Goal: Check status: Check status

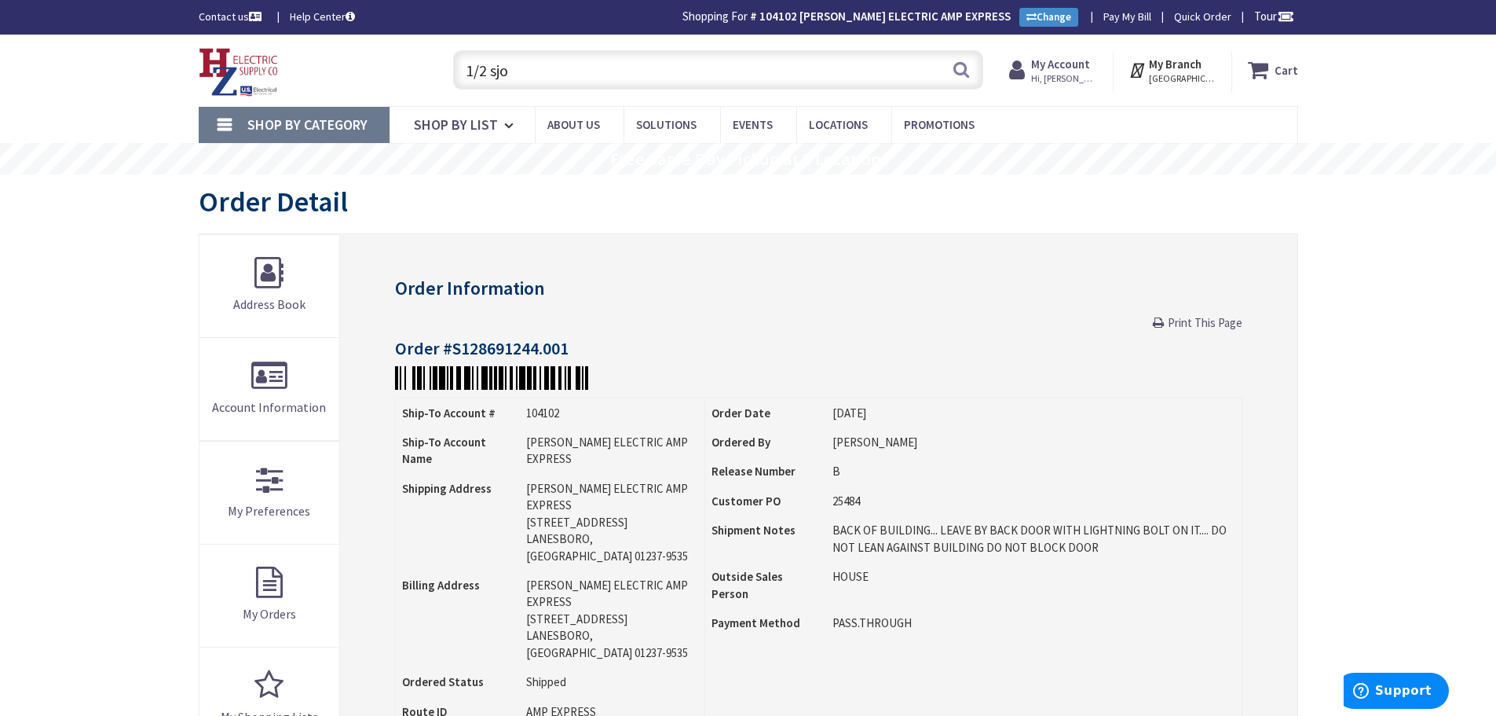
drag, startPoint x: 529, startPoint y: 60, endPoint x: 1426, endPoint y: 125, distance: 900.1
click at [531, 60] on input "1/2 sjo" at bounding box center [718, 69] width 530 height 39
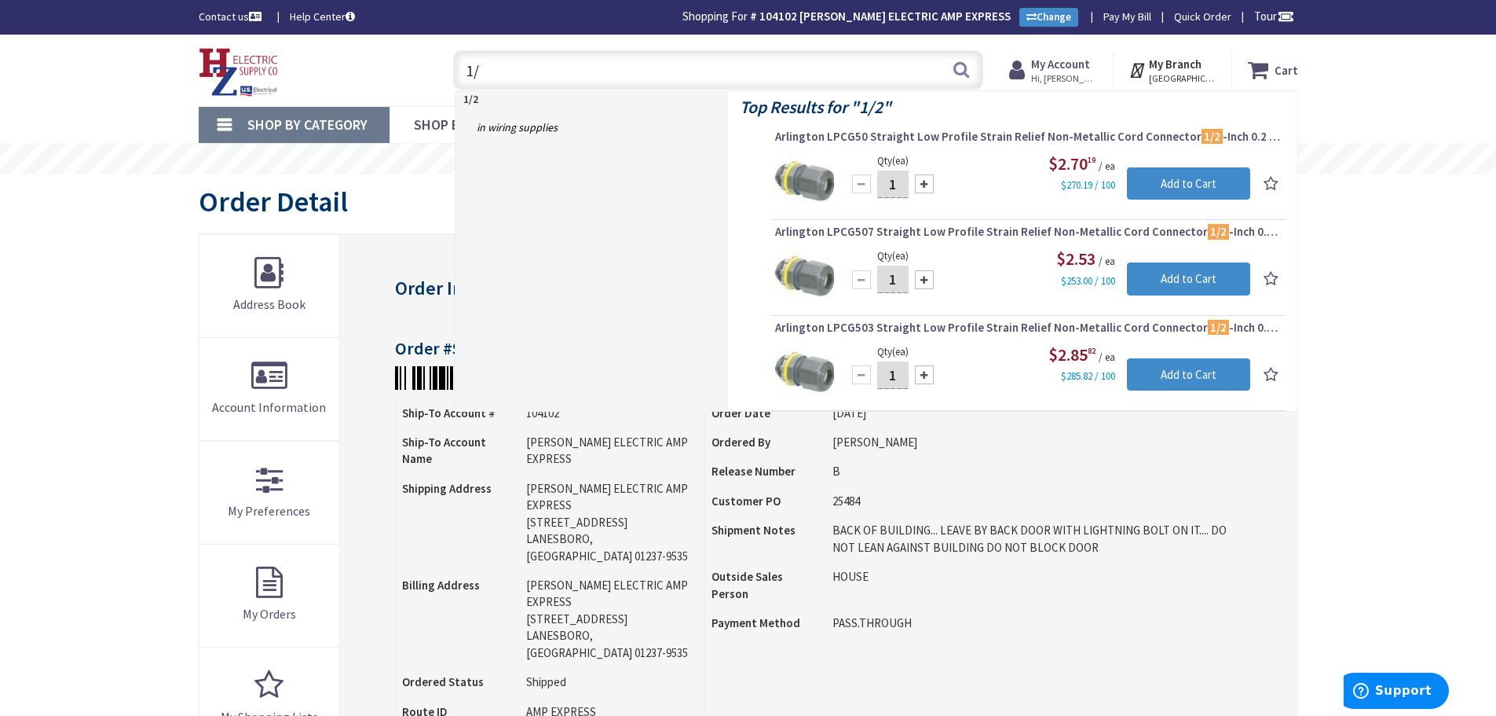
type input "1"
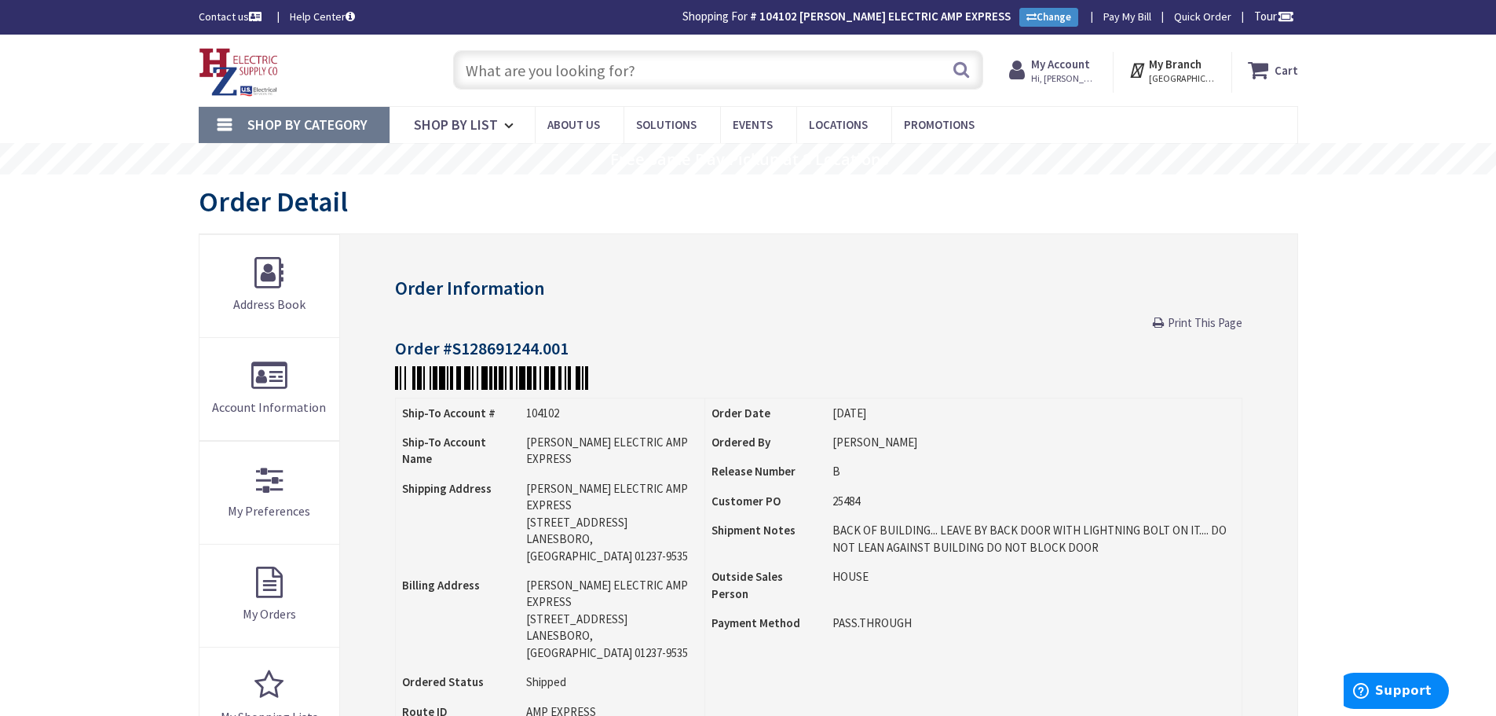
click at [1060, 70] on strong "My Account" at bounding box center [1060, 64] width 59 height 15
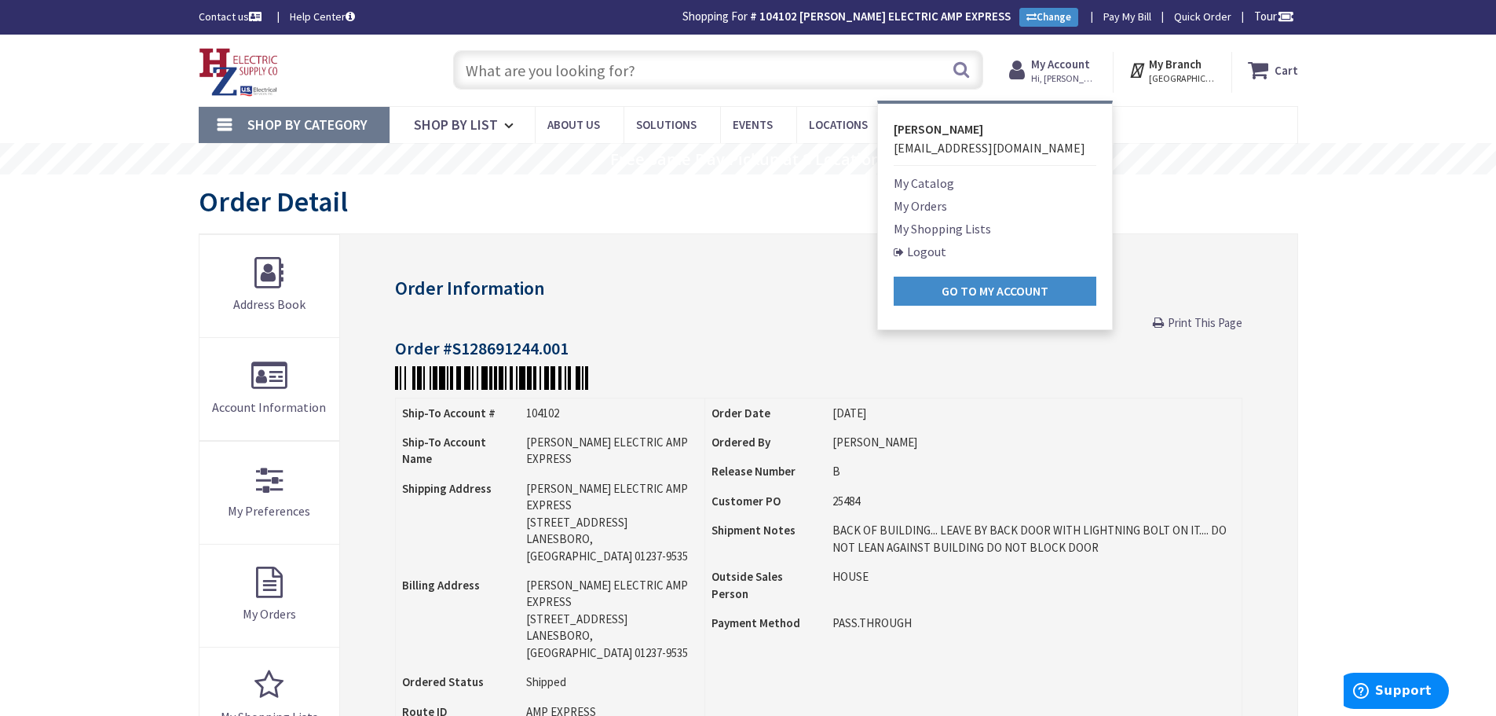
click at [936, 203] on link "My Orders" at bounding box center [920, 205] width 53 height 19
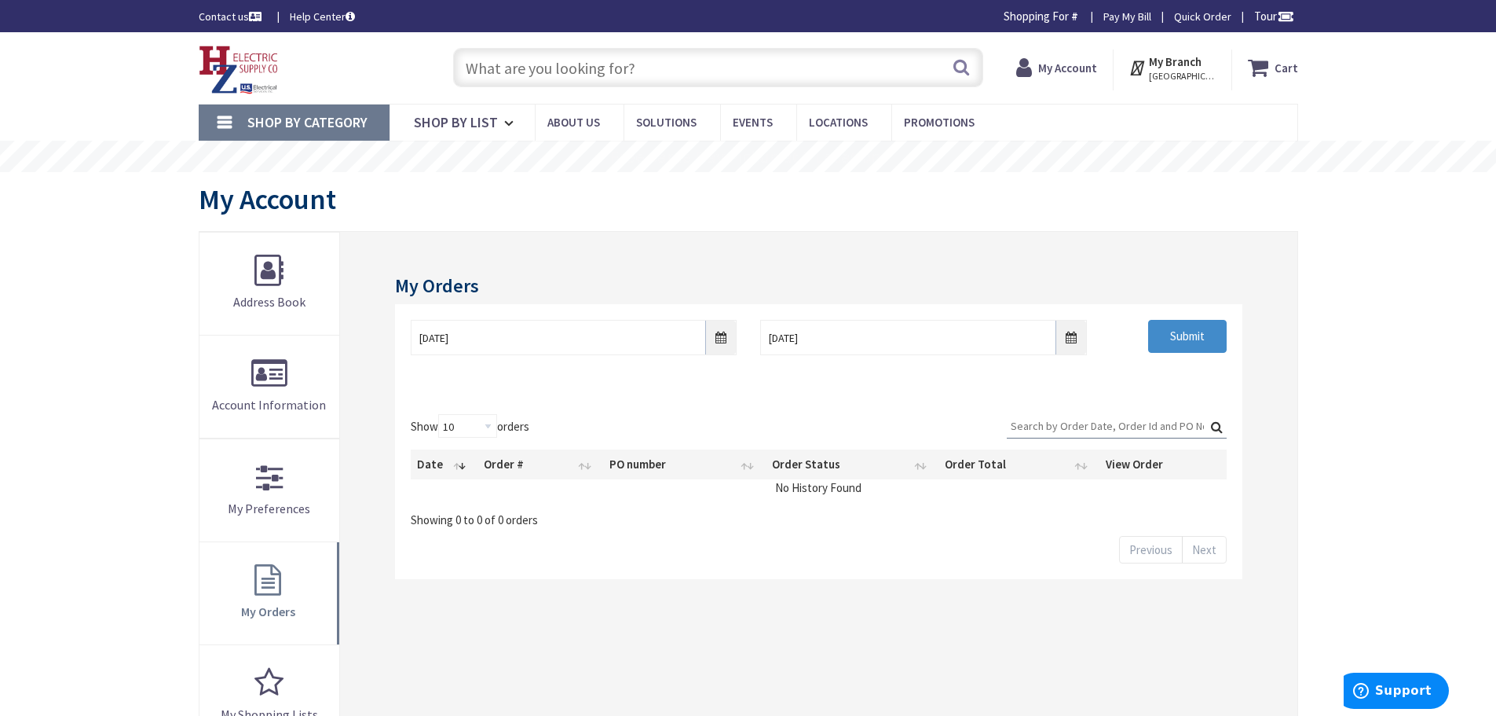
type input "Piper Farm, [STREET_ADDRESS]"
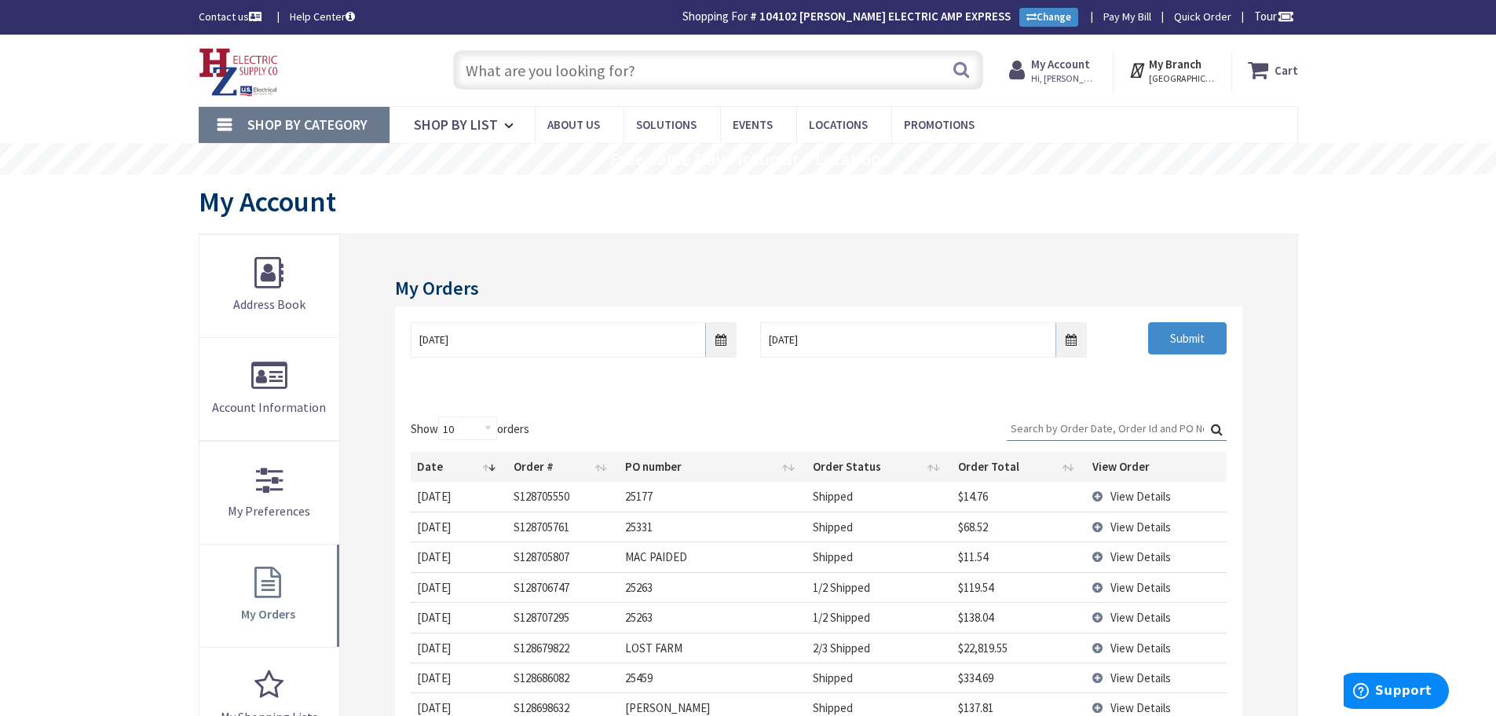
click at [1093, 530] on td "View Details" at bounding box center [1156, 526] width 140 height 30
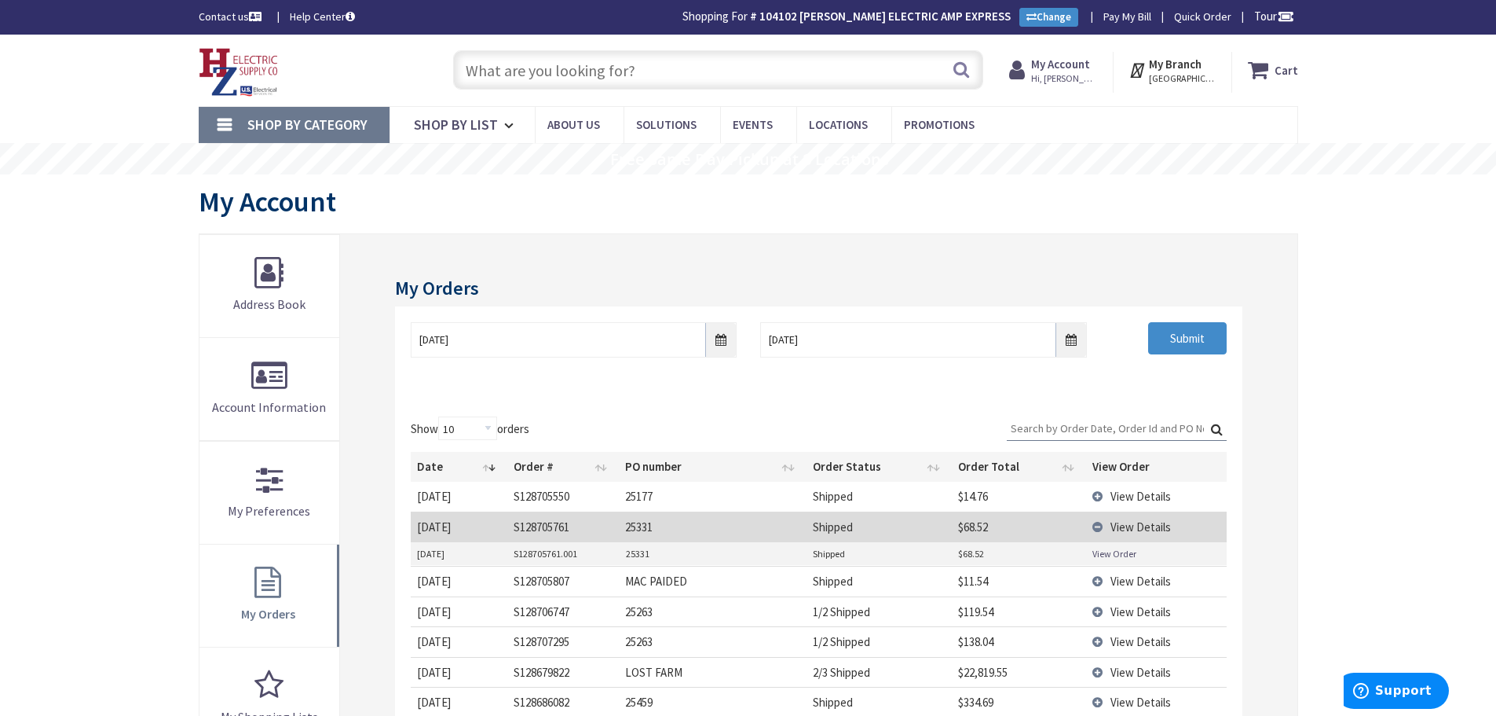
click at [1105, 556] on link "View Order" at bounding box center [1115, 553] width 44 height 13
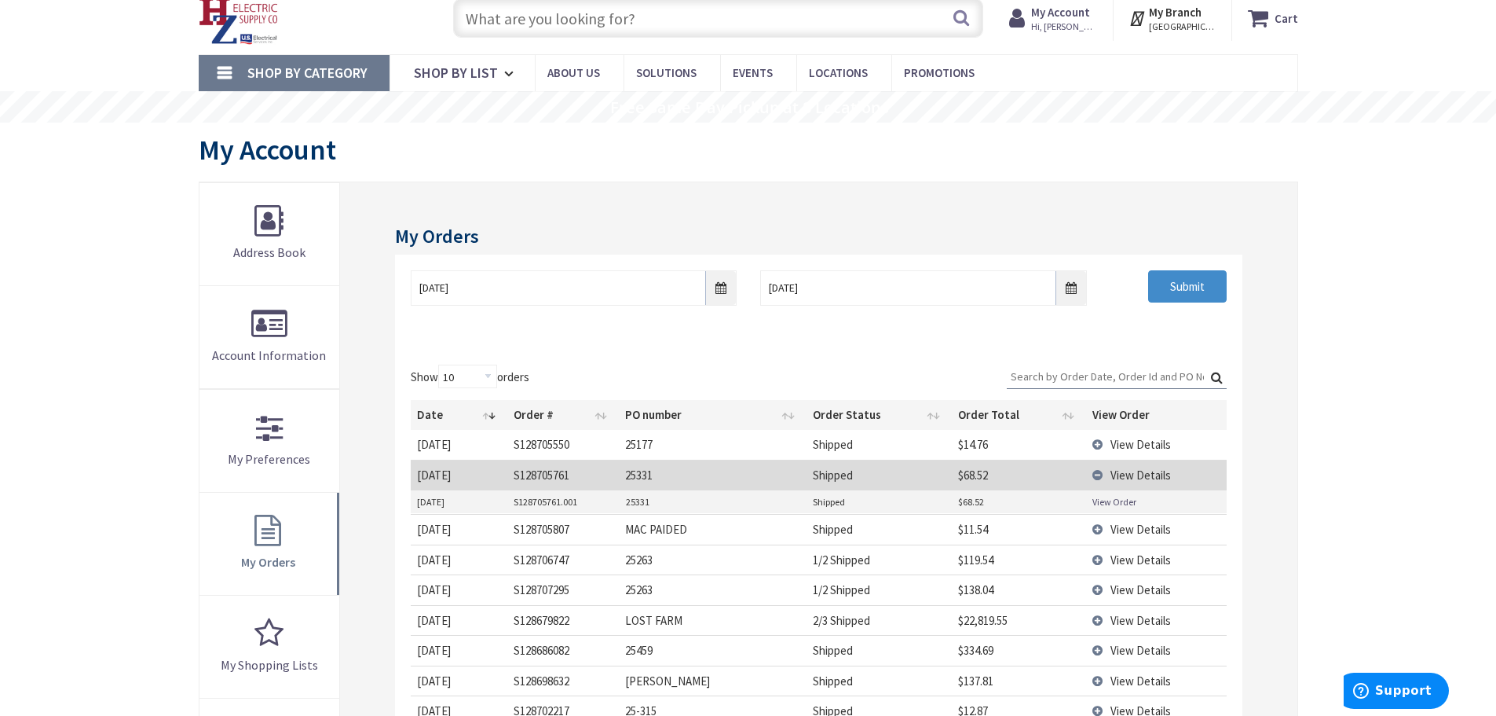
scroll to position [79, 0]
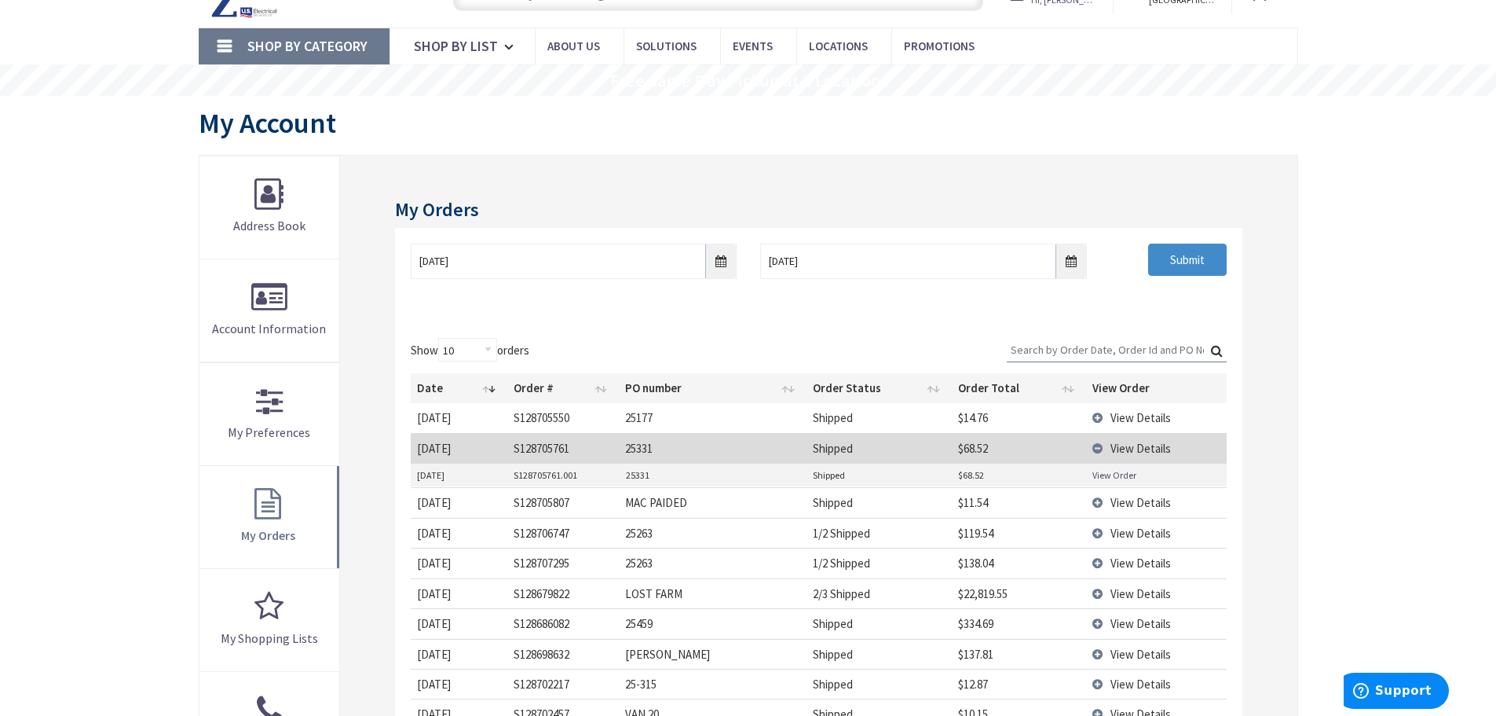
click at [1090, 593] on td "View Details" at bounding box center [1156, 593] width 140 height 30
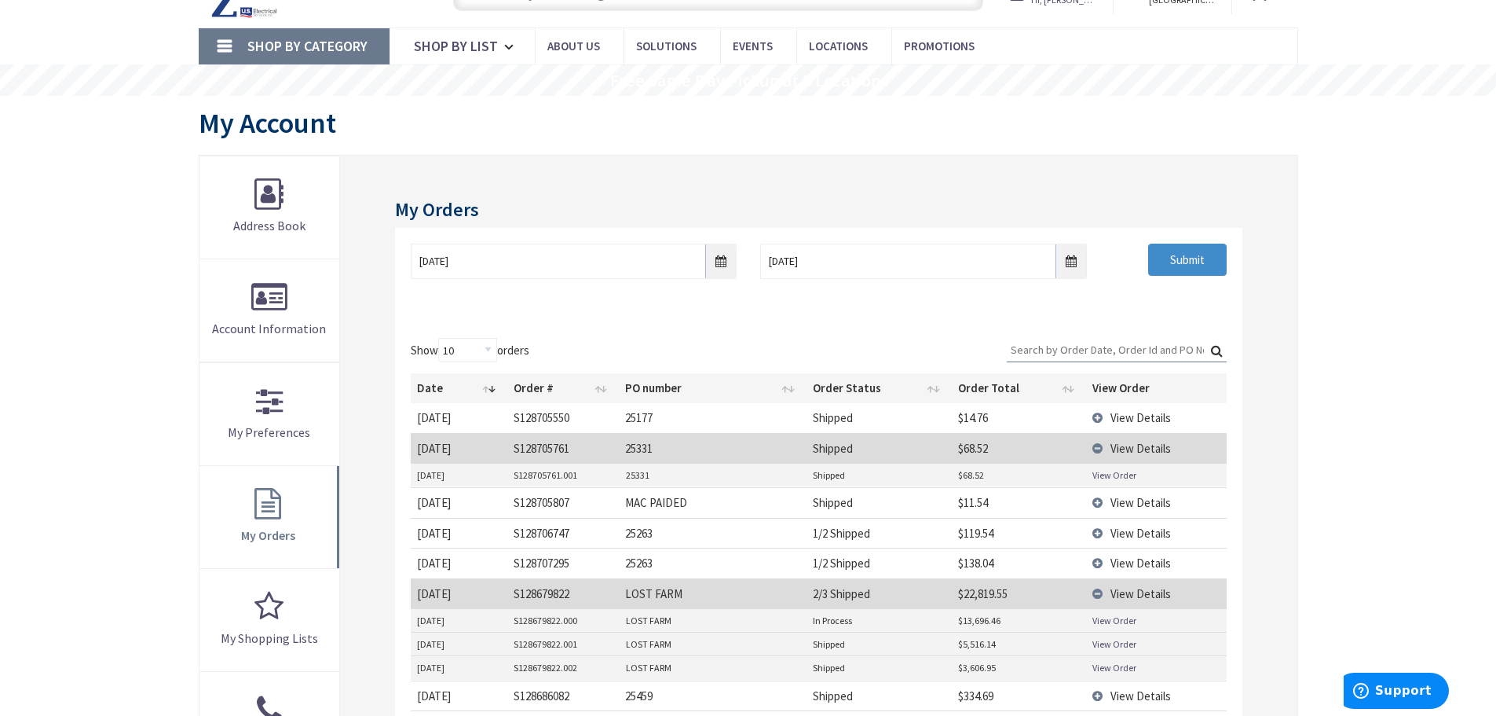
click at [1096, 622] on link "View Order" at bounding box center [1115, 619] width 44 height 13
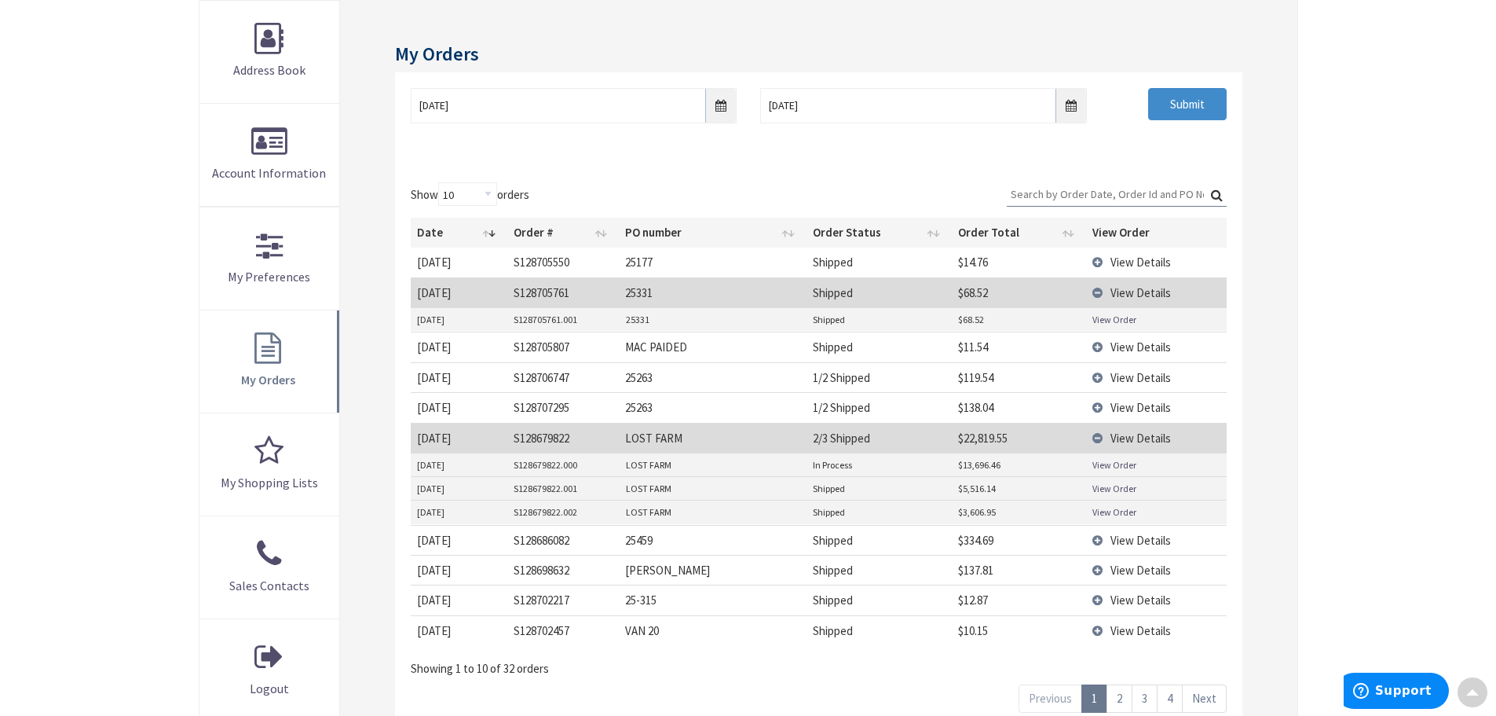
scroll to position [236, 0]
click at [1105, 484] on link "View Order" at bounding box center [1115, 486] width 44 height 13
click at [1096, 440] on td "View Details" at bounding box center [1156, 436] width 140 height 30
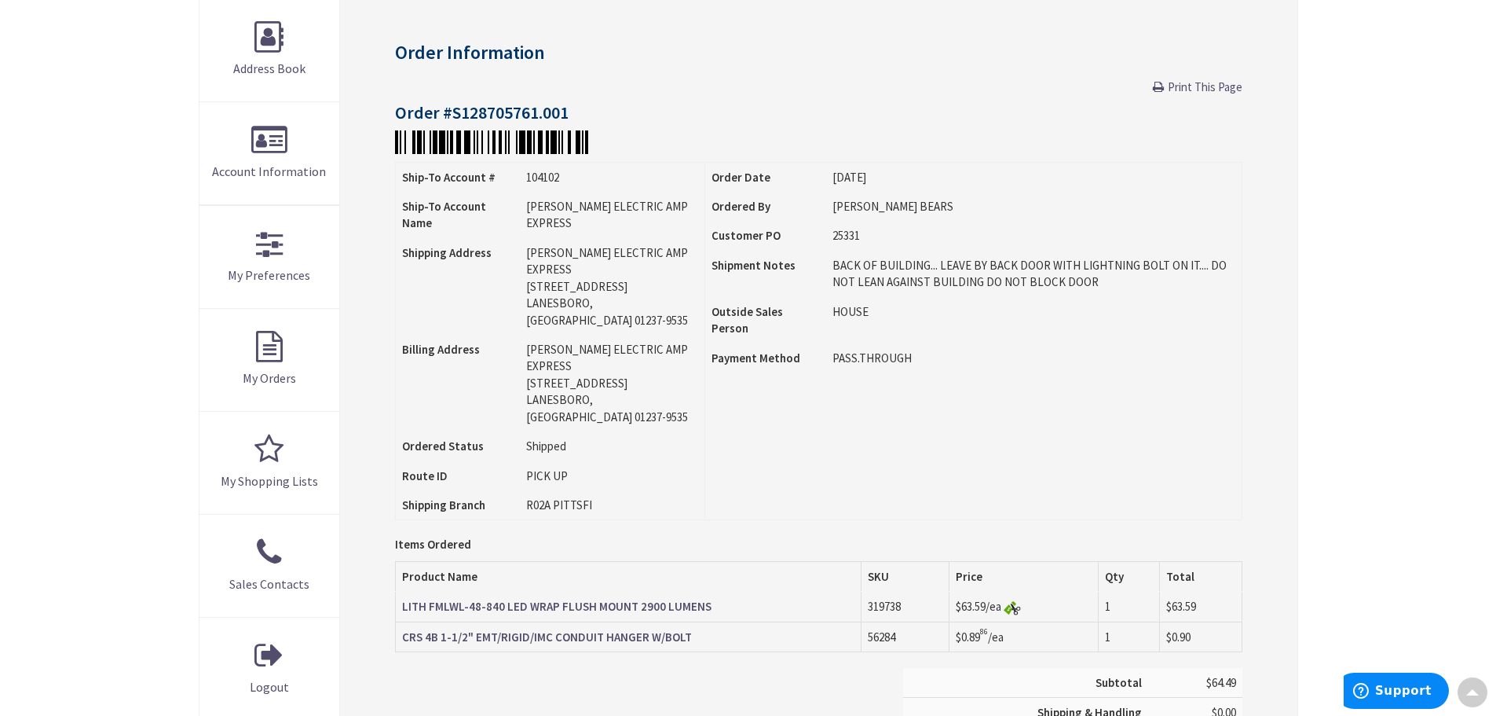
scroll to position [238, 0]
click at [596, 596] on strong "LITH FMLWL-48-840 LED WRAP FLUSH MOUNT 2900 LUMENS" at bounding box center [556, 603] width 309 height 15
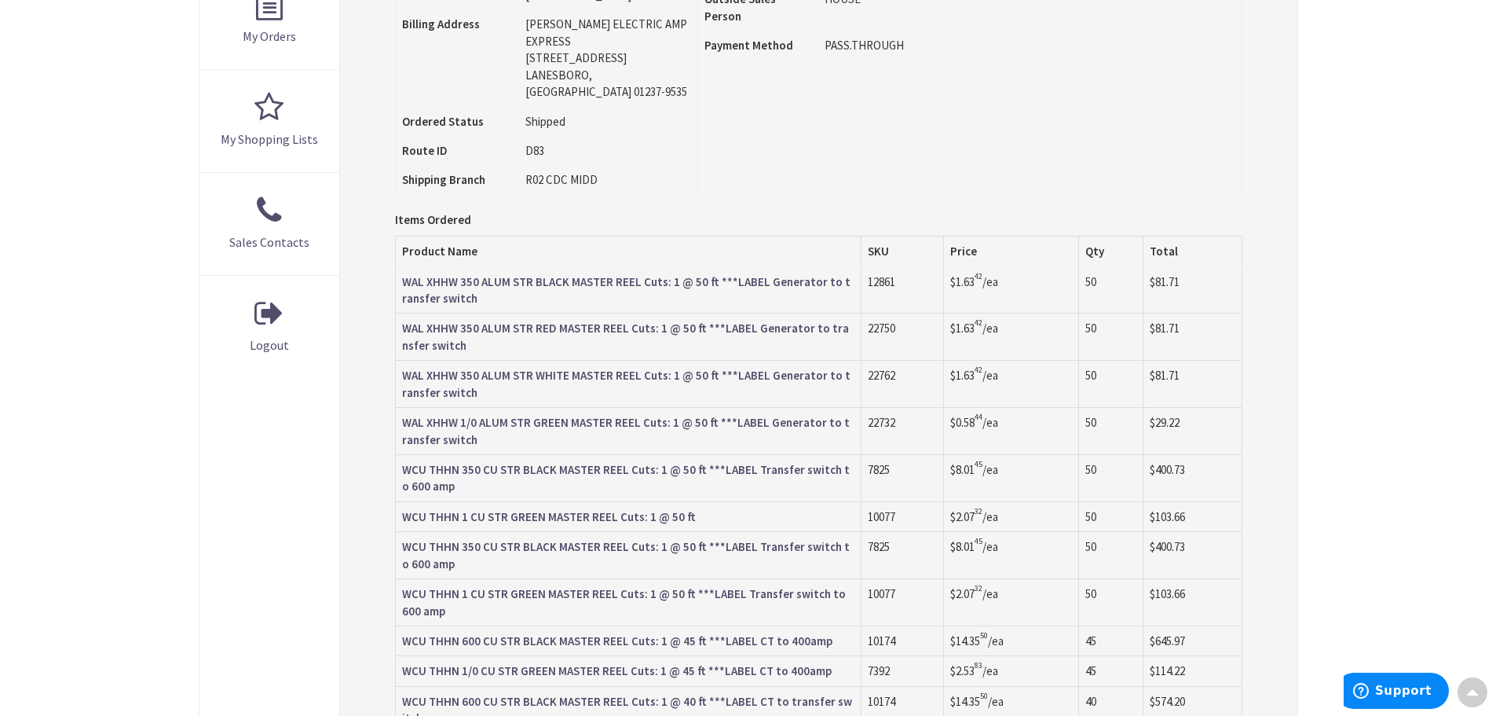
scroll to position [552, 0]
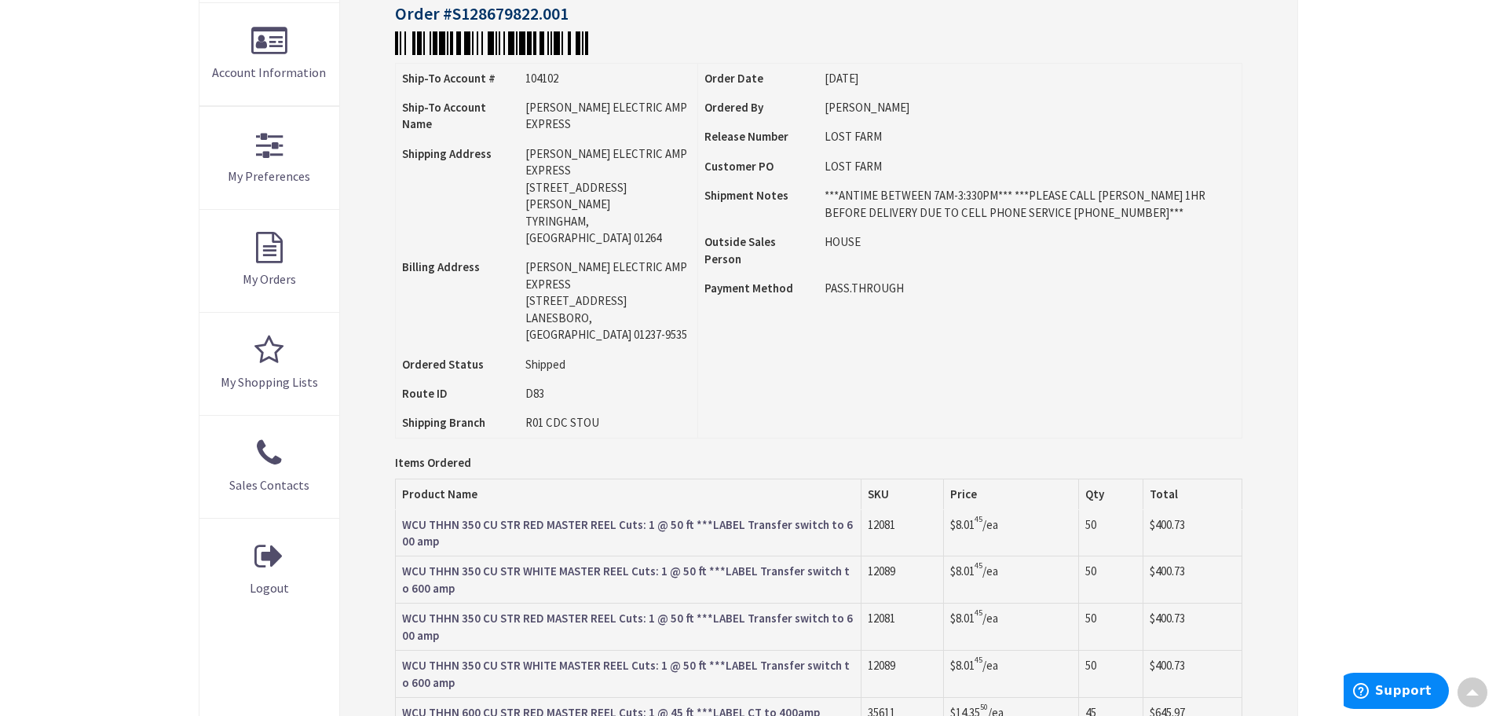
scroll to position [631, 0]
